Goal: Task Accomplishment & Management: Manage account settings

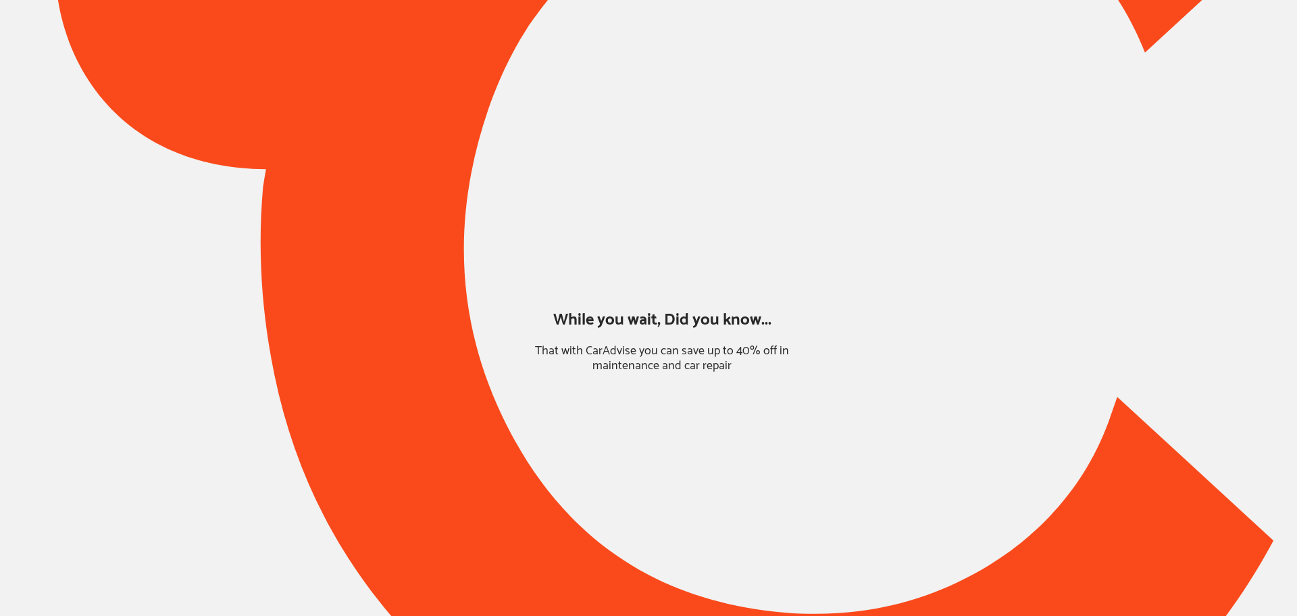
type input "*****"
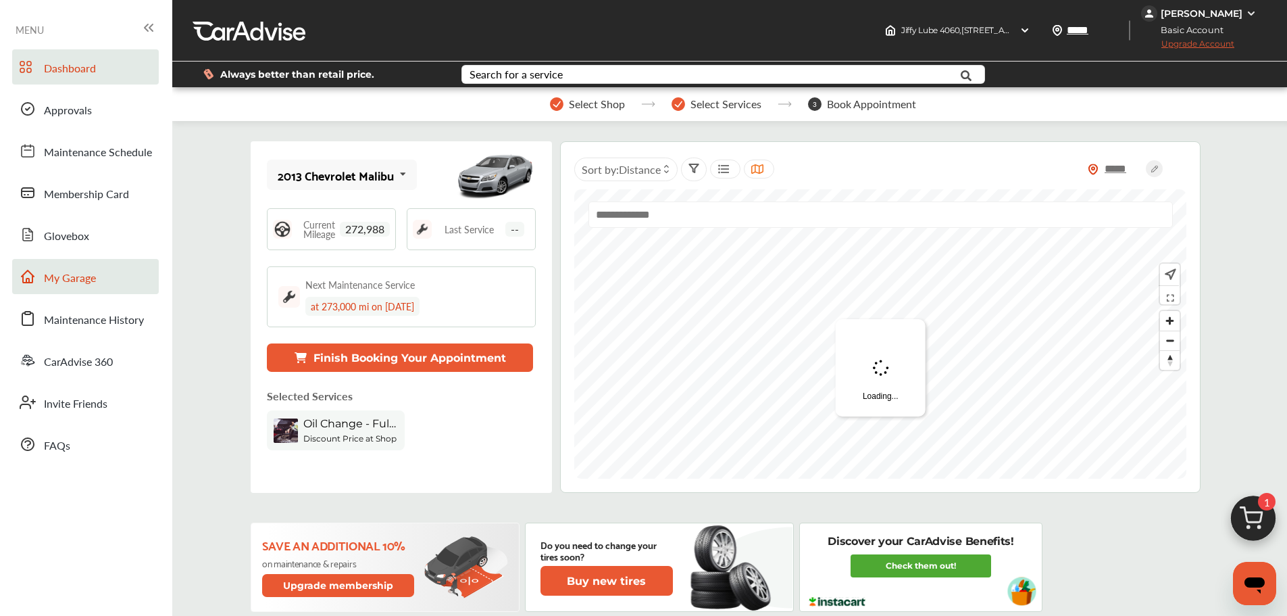
drag, startPoint x: 58, startPoint y: 270, endPoint x: 73, endPoint y: 266, distance: 15.2
click at [59, 270] on span "My Garage" at bounding box center [70, 279] width 52 height 18
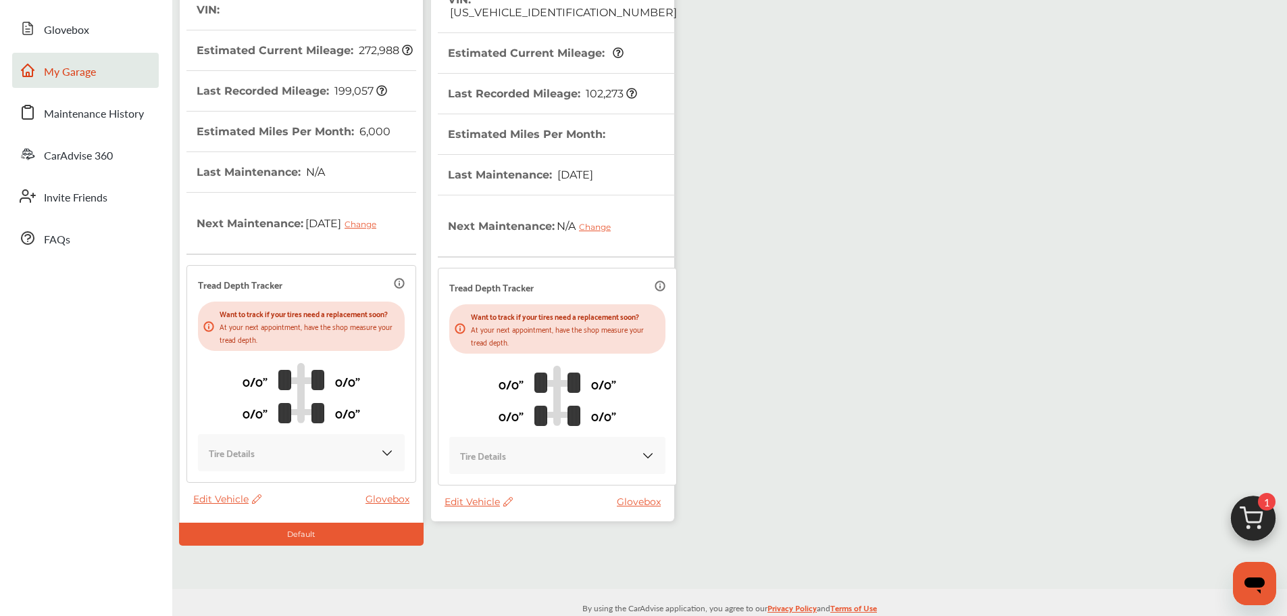
scroll to position [239, 0]
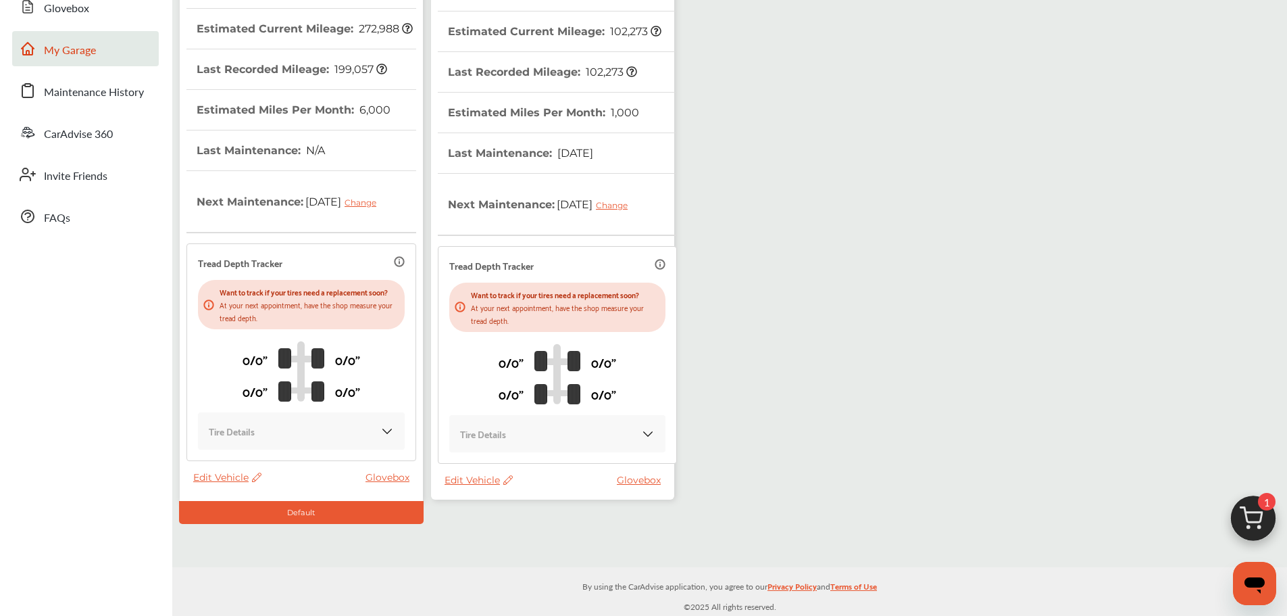
click at [460, 474] on span "Edit Vehicle" at bounding box center [479, 480] width 68 height 12
click at [481, 526] on div "Use this vehicle" at bounding box center [521, 524] width 122 height 21
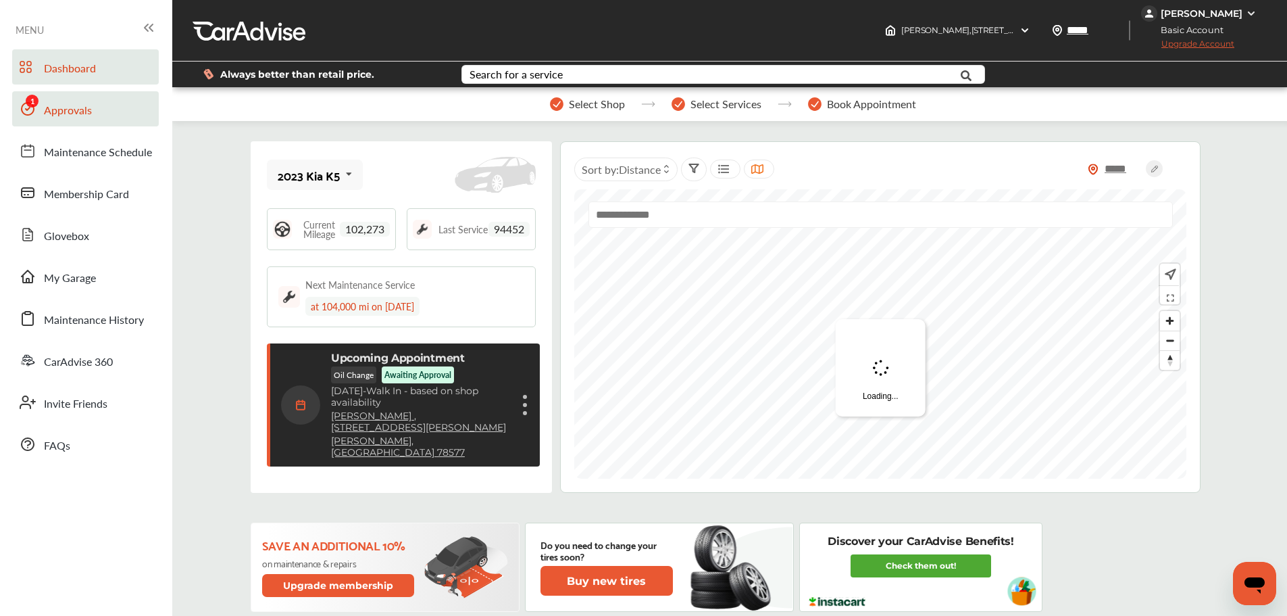
click at [57, 111] on span "Approvals" at bounding box center [68, 111] width 48 height 18
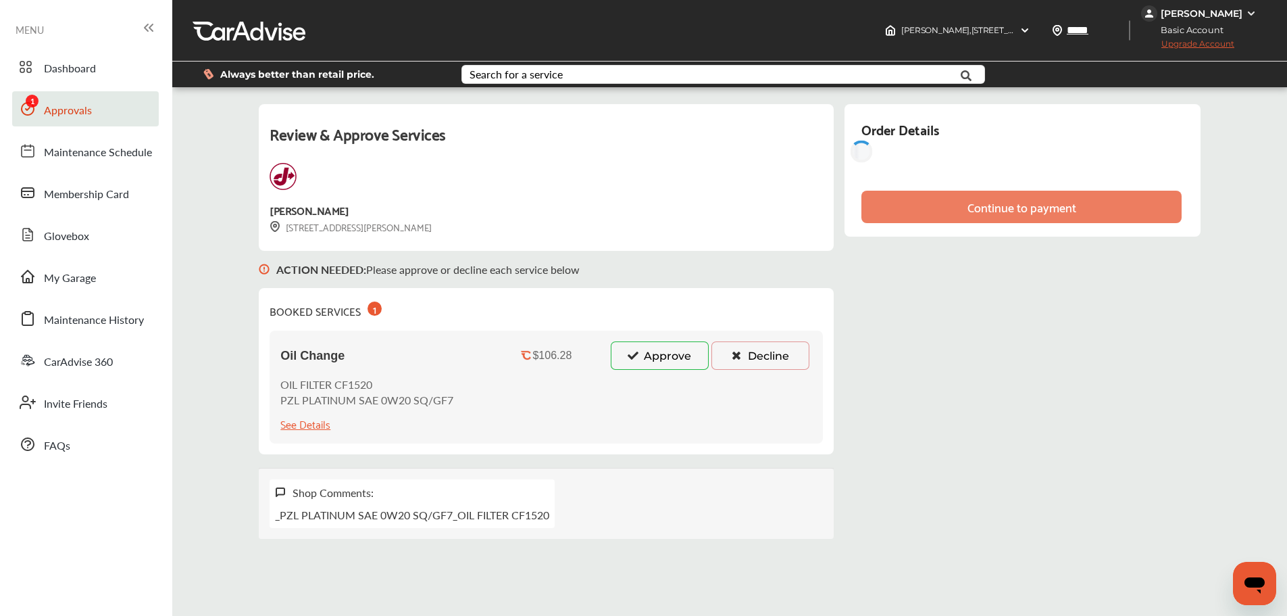
click at [639, 366] on button "Approve" at bounding box center [660, 355] width 98 height 28
